Goal: Answer question/provide support

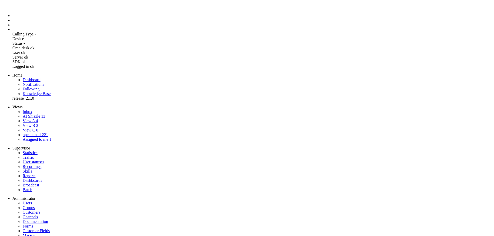
click at [12, 32] on li "Admin menu" at bounding box center [251, 29] width 479 height 5
click at [12, 18] on li "Dashboard menu" at bounding box center [251, 15] width 479 height 5
click at [12, 8] on img "Omnidesk" at bounding box center [16, 8] width 9 height 0
click at [35, 114] on link "AI Shizzle 13" at bounding box center [34, 116] width 23 height 4
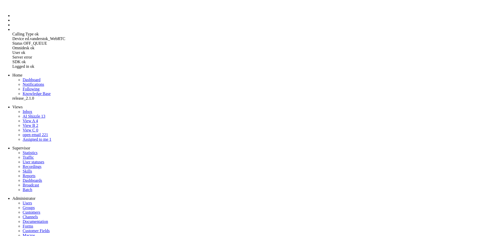
drag, startPoint x: 6, startPoint y: 1218, endPoint x: 49, endPoint y: 1228, distance: 44.1
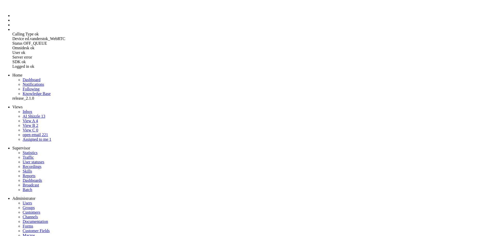
drag, startPoint x: 21, startPoint y: 1237, endPoint x: 25, endPoint y: 1231, distance: 7.5
drag, startPoint x: 34, startPoint y: 1230, endPoint x: 2, endPoint y: 1206, distance: 39.8
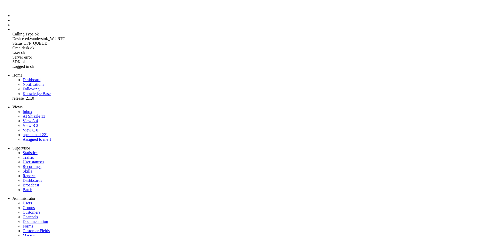
drag, startPoint x: 174, startPoint y: 1240, endPoint x: 7, endPoint y: 1234, distance: 166.7
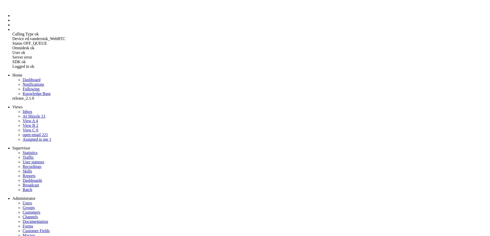
drag, startPoint x: 10, startPoint y: 1238, endPoint x: 87, endPoint y: 1236, distance: 77.4
drag, startPoint x: 168, startPoint y: 1238, endPoint x: 7, endPoint y: 1237, distance: 160.4
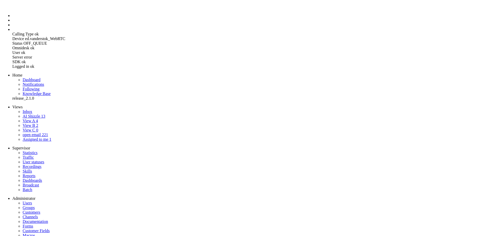
drag, startPoint x: 35, startPoint y: 1263, endPoint x: 10, endPoint y: 1262, distance: 25.7
drag, startPoint x: 80, startPoint y: 1266, endPoint x: 83, endPoint y: 1242, distance: 24.0
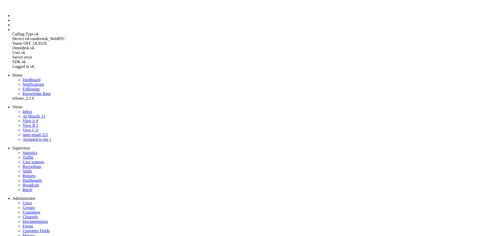
drag, startPoint x: 62, startPoint y: 1284, endPoint x: 60, endPoint y: 1275, distance: 9.4
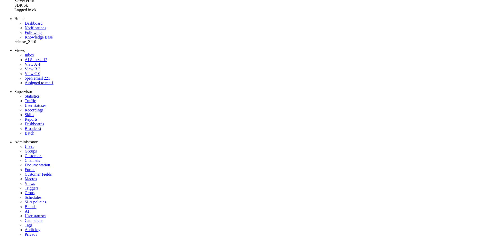
scroll to position [0, 0]
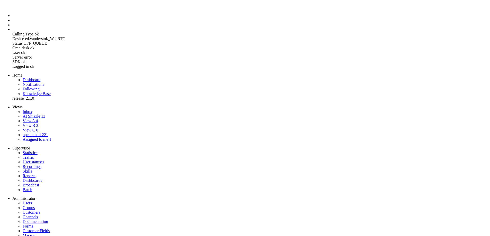
drag, startPoint x: 131, startPoint y: 1212, endPoint x: 5, endPoint y: 1209, distance: 125.2
drag, startPoint x: 7, startPoint y: 1210, endPoint x: 118, endPoint y: 1210, distance: 111.1
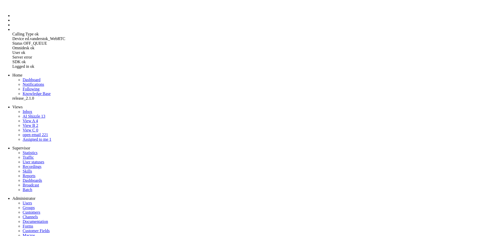
drag, startPoint x: 50, startPoint y: 1278, endPoint x: -40, endPoint y: 1191, distance: 125.6
drag, startPoint x: 67, startPoint y: 1270, endPoint x: -5, endPoint y: 1195, distance: 104.0
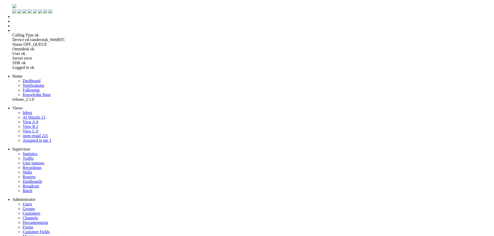
drag, startPoint x: 202, startPoint y: 182, endPoint x: 234, endPoint y: 182, distance: 31.9
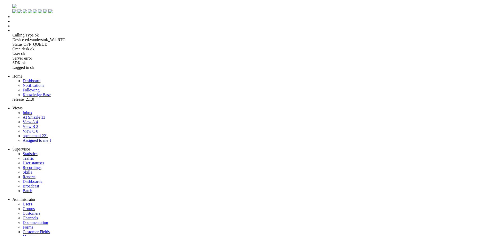
drag, startPoint x: 232, startPoint y: 133, endPoint x: 240, endPoint y: 192, distance: 59.4
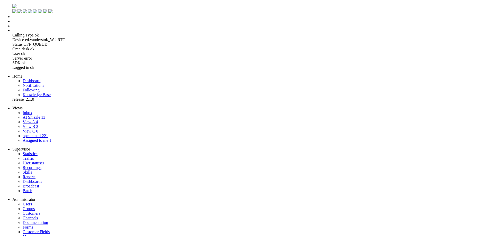
click at [12, 33] on li "Admin menu" at bounding box center [251, 30] width 479 height 5
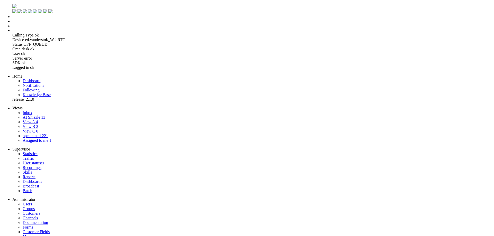
click at [12, 6] on img "Omnidesk" at bounding box center [14, 6] width 4 height 4
click at [31, 202] on link "Users" at bounding box center [27, 204] width 9 height 4
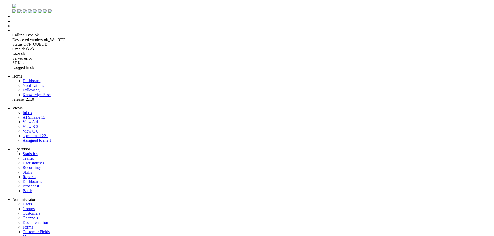
click at [12, 4] on img "Omnidesk" at bounding box center [14, 6] width 4 height 4
click at [12, 32] on li "Admin menu" at bounding box center [251, 29] width 479 height 5
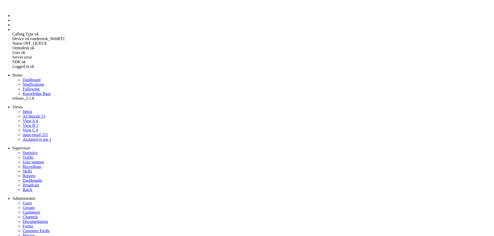
drag, startPoint x: 115, startPoint y: 65, endPoint x: 78, endPoint y: 28, distance: 52.5
drag, startPoint x: 102, startPoint y: 41, endPoint x: 62, endPoint y: 13, distance: 48.4
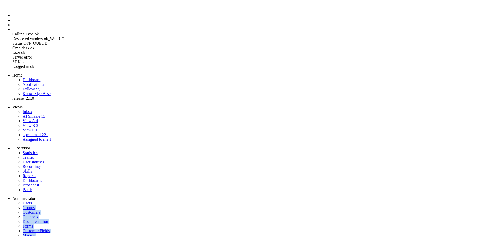
click at [12, 27] on li "Supervisor menu" at bounding box center [251, 25] width 479 height 5
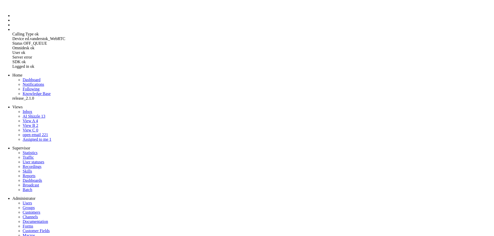
click at [12, 27] on li "Supervisor menu" at bounding box center [251, 25] width 479 height 5
click at [12, 32] on li "Admin menu" at bounding box center [251, 29] width 479 height 5
click at [12, 23] on li "Tickets menu" at bounding box center [251, 20] width 479 height 5
click at [30, 114] on span "AI Shizzle" at bounding box center [31, 116] width 17 height 4
